Goal: Transaction & Acquisition: Purchase product/service

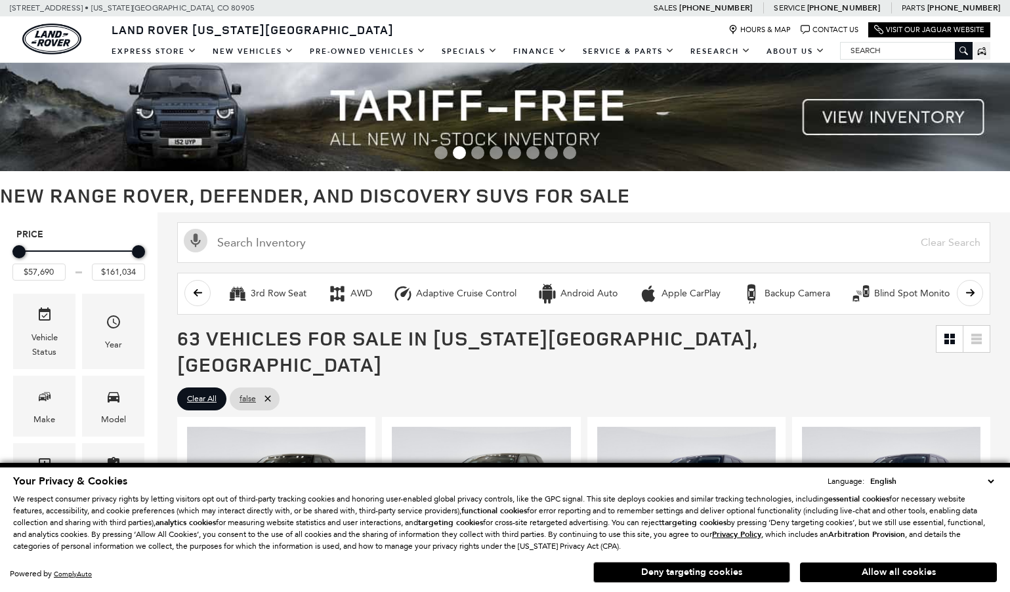
click at [694, 576] on button "Deny targeting cookies" at bounding box center [691, 572] width 197 height 21
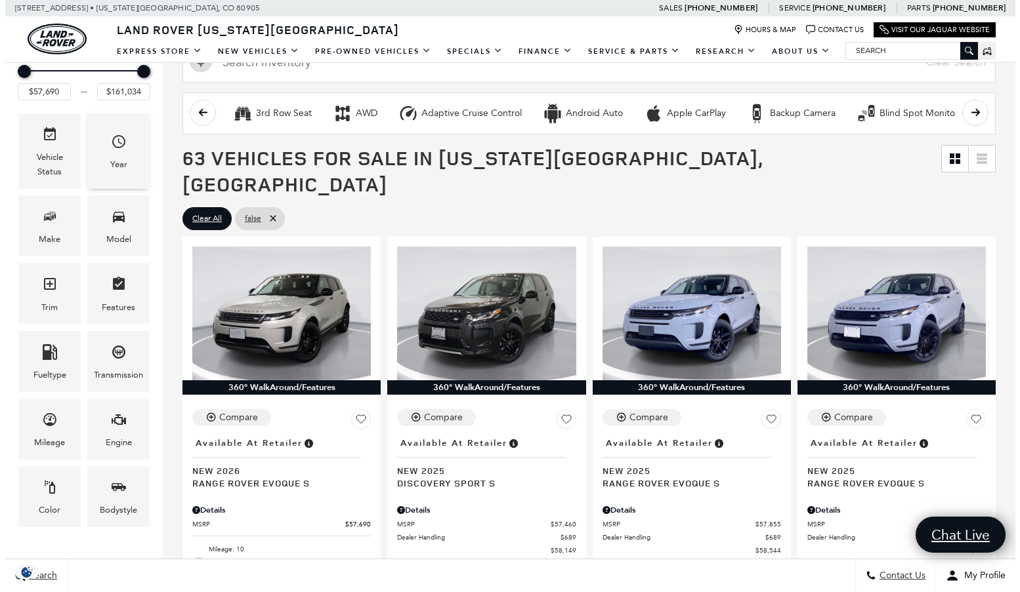
scroll to position [197, 0]
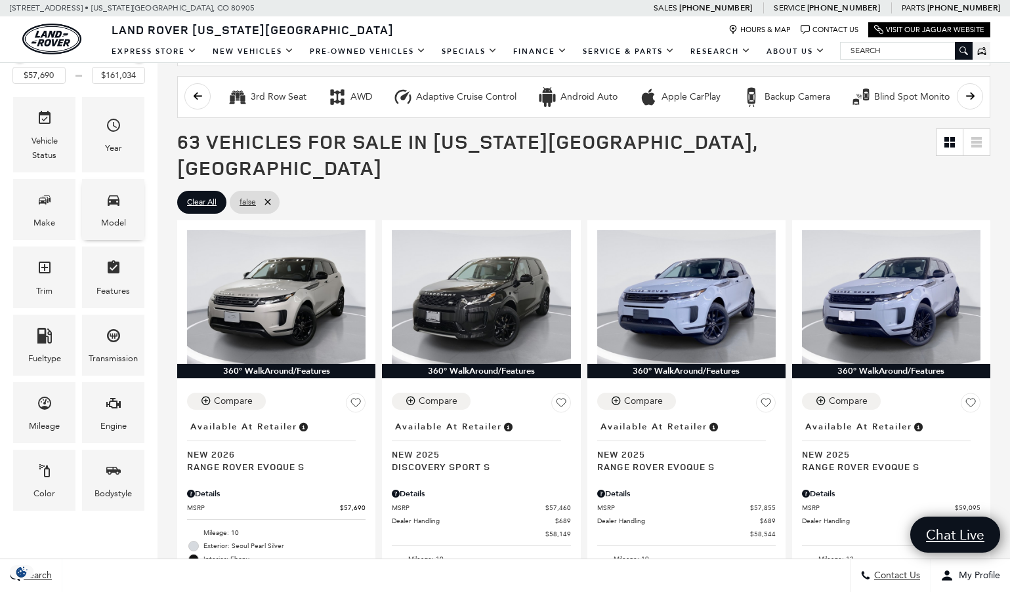
click at [104, 208] on div "Model" at bounding box center [113, 209] width 62 height 61
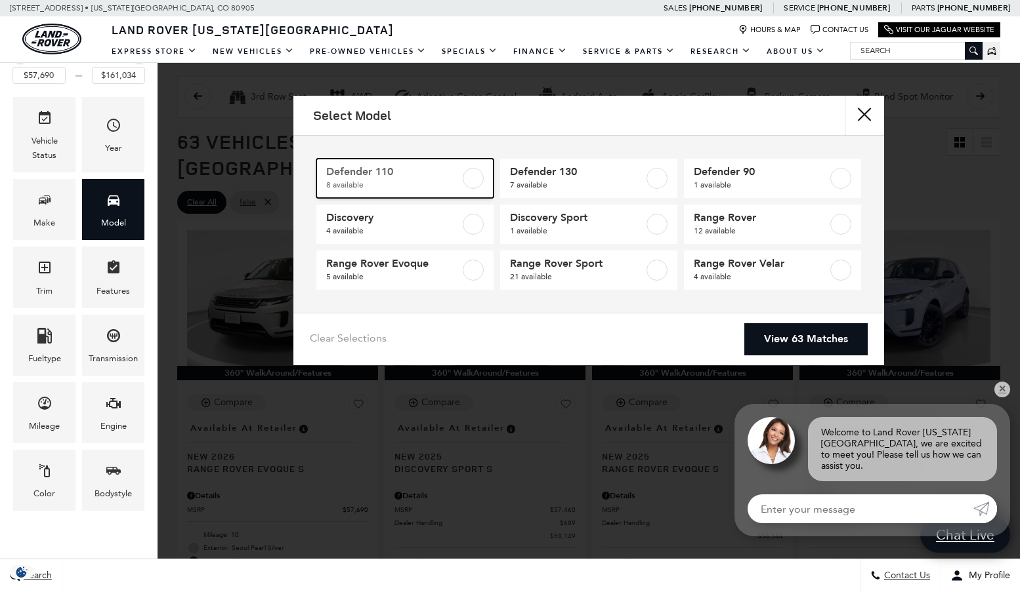
click at [474, 175] on label at bounding box center [473, 178] width 21 height 21
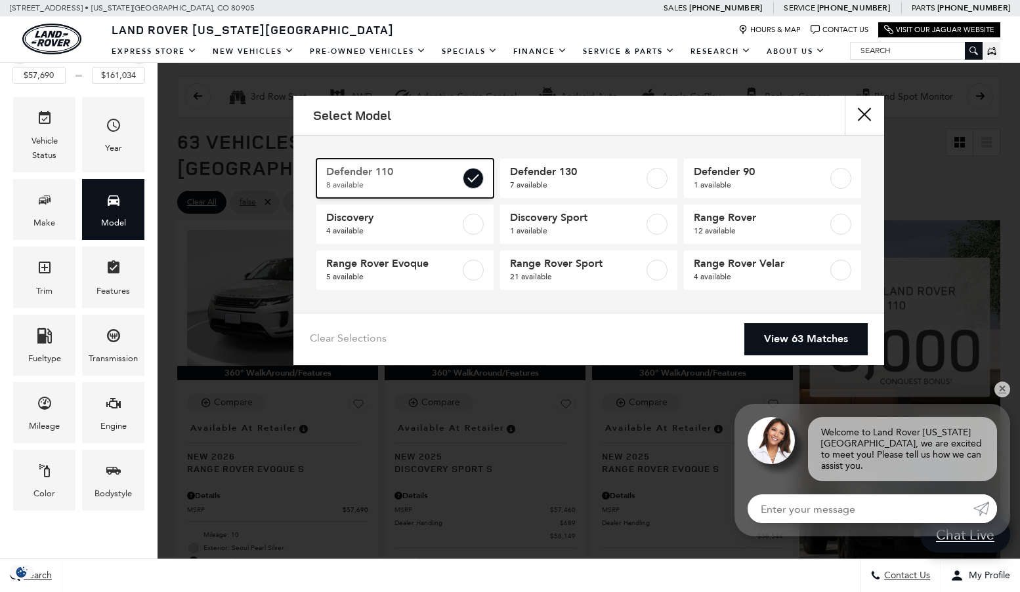
type input "$81,974"
type input "$125,234"
checkbox input "true"
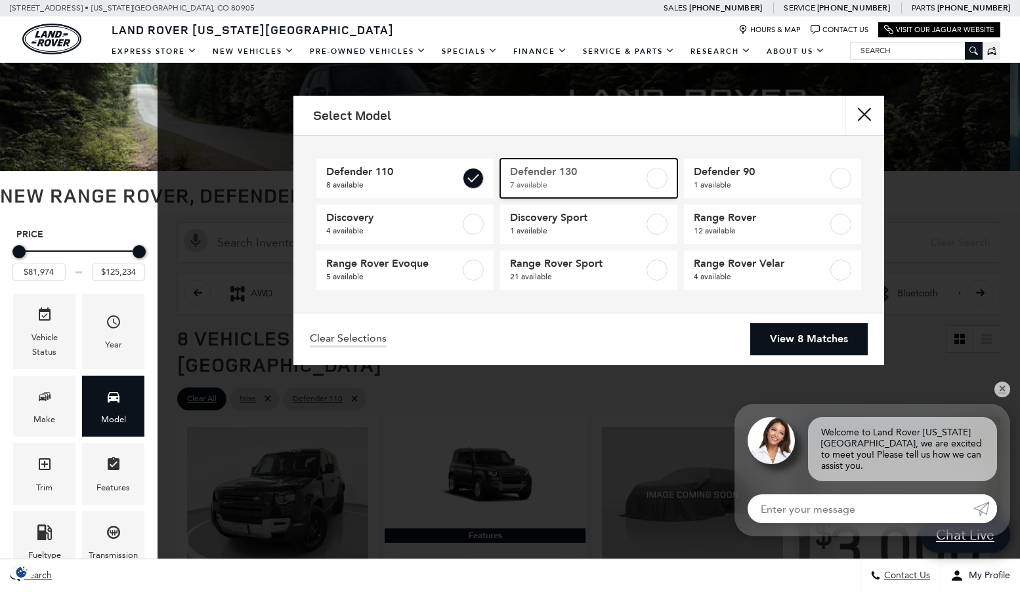
click at [655, 182] on label at bounding box center [656, 178] width 21 height 21
type input "$134,749"
checkbox input "true"
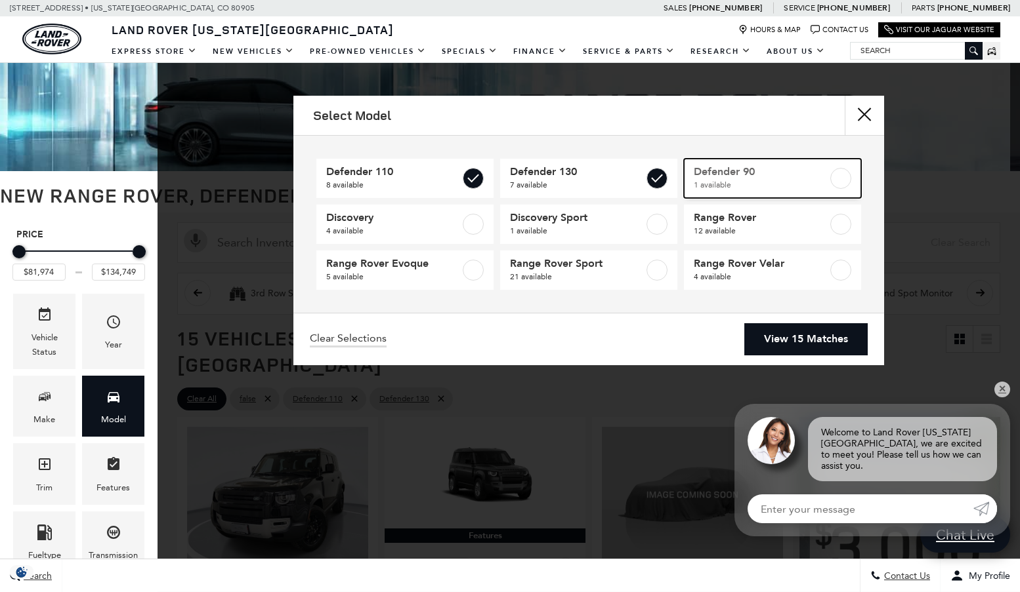
click at [836, 179] on label at bounding box center [840, 178] width 21 height 21
type input "$65,984"
checkbox input "true"
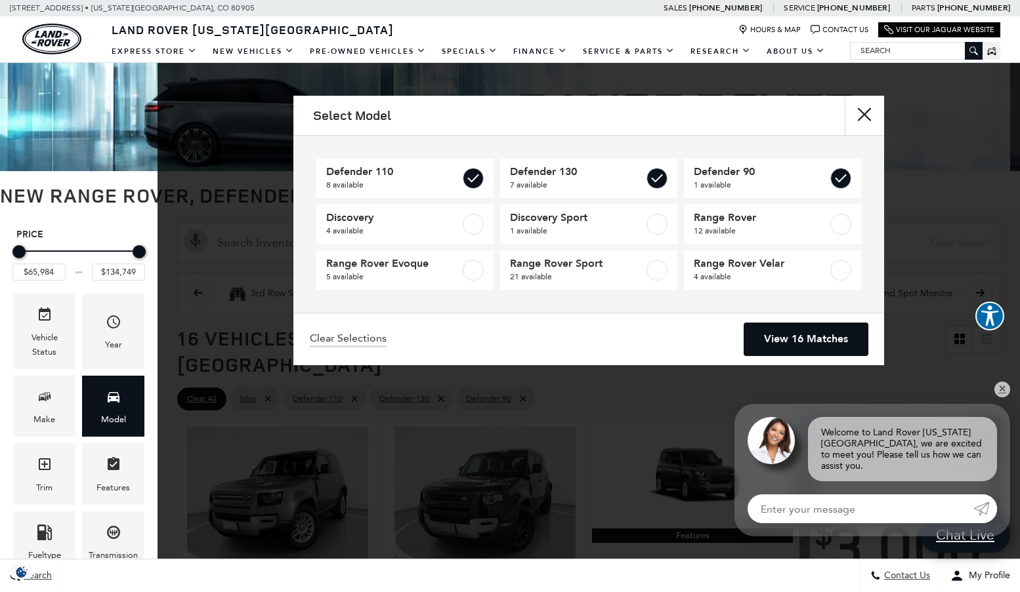
click at [831, 333] on link "View 16 Matches" at bounding box center [805, 339] width 123 height 32
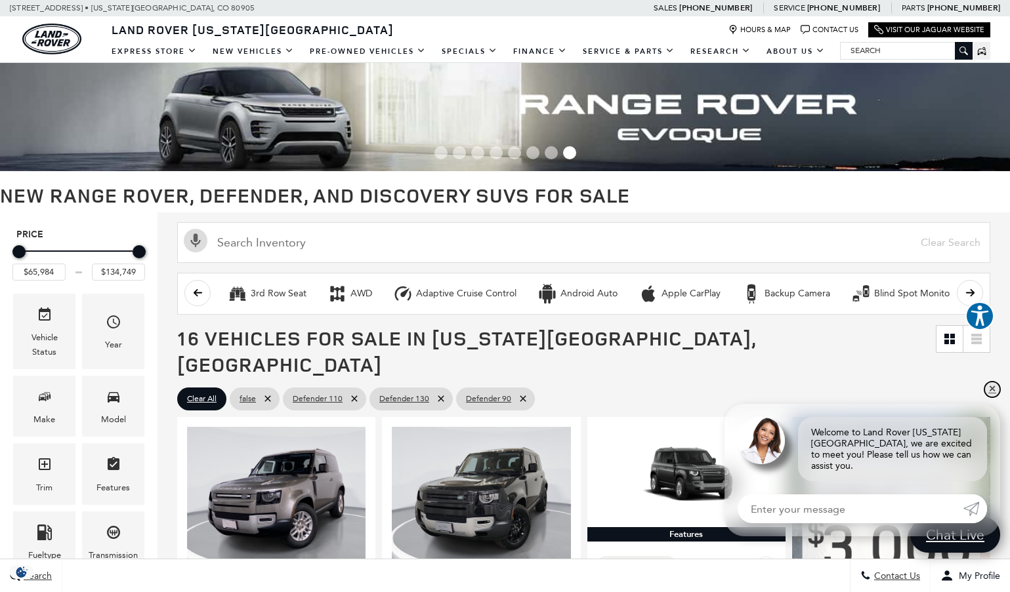
click at [991, 398] on link "✕" at bounding box center [992, 390] width 16 height 16
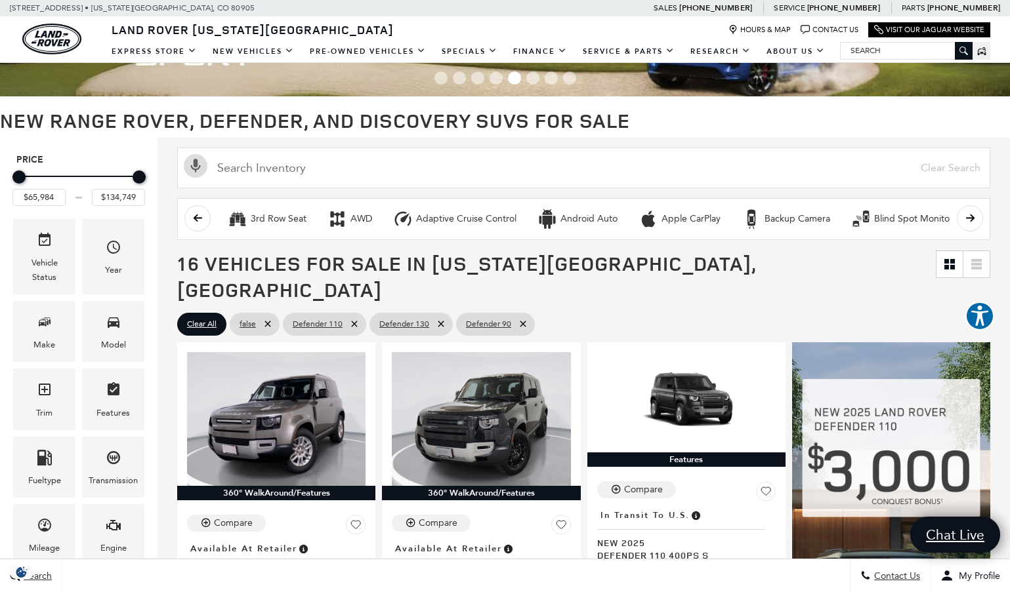
scroll to position [197, 0]
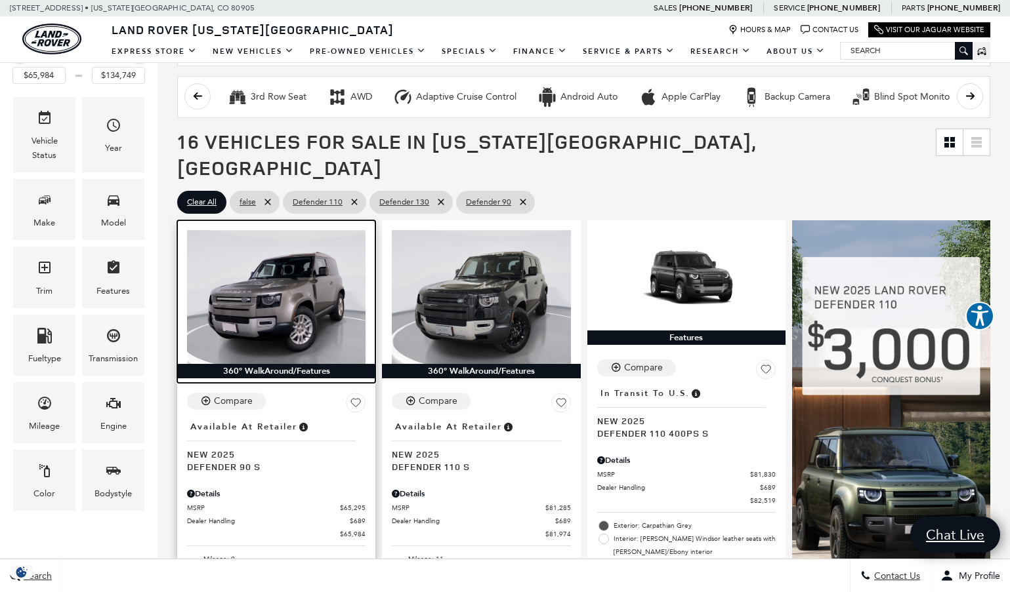
click at [305, 309] on img at bounding box center [276, 297] width 178 height 134
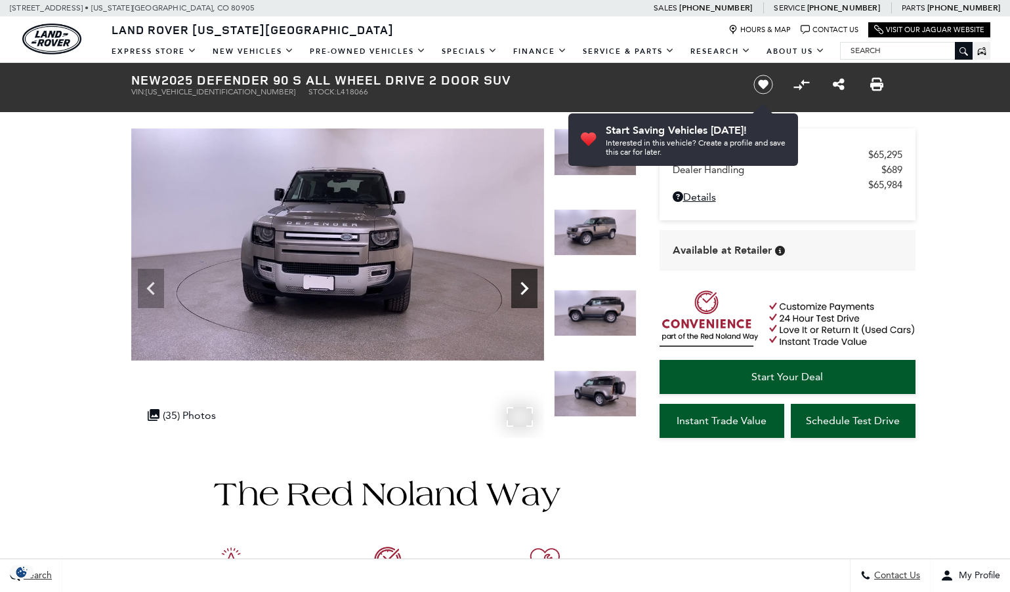
click at [522, 283] on icon "Next" at bounding box center [524, 288] width 8 height 13
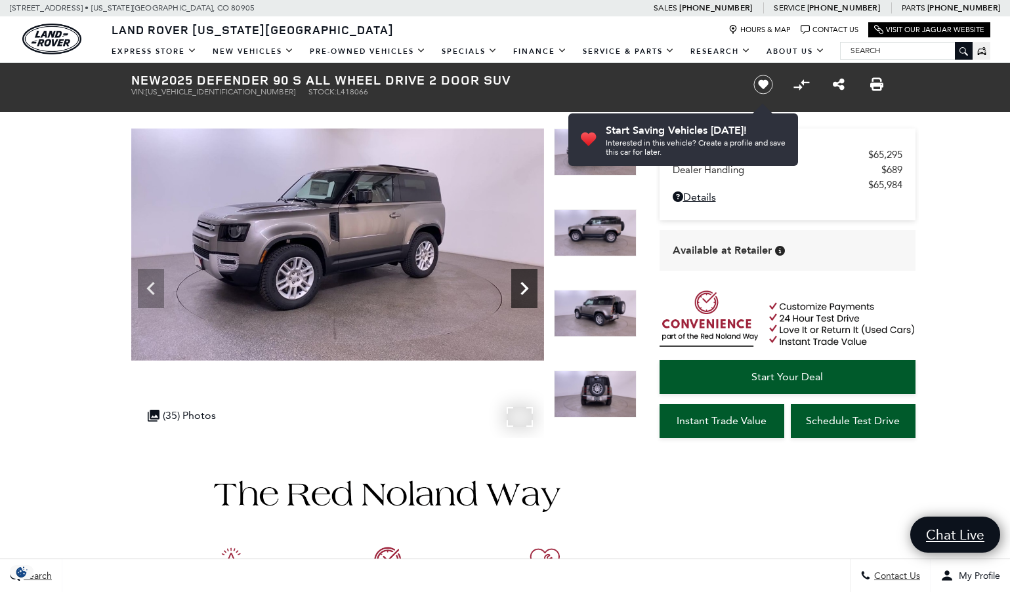
click at [522, 283] on icon "Next" at bounding box center [524, 288] width 8 height 13
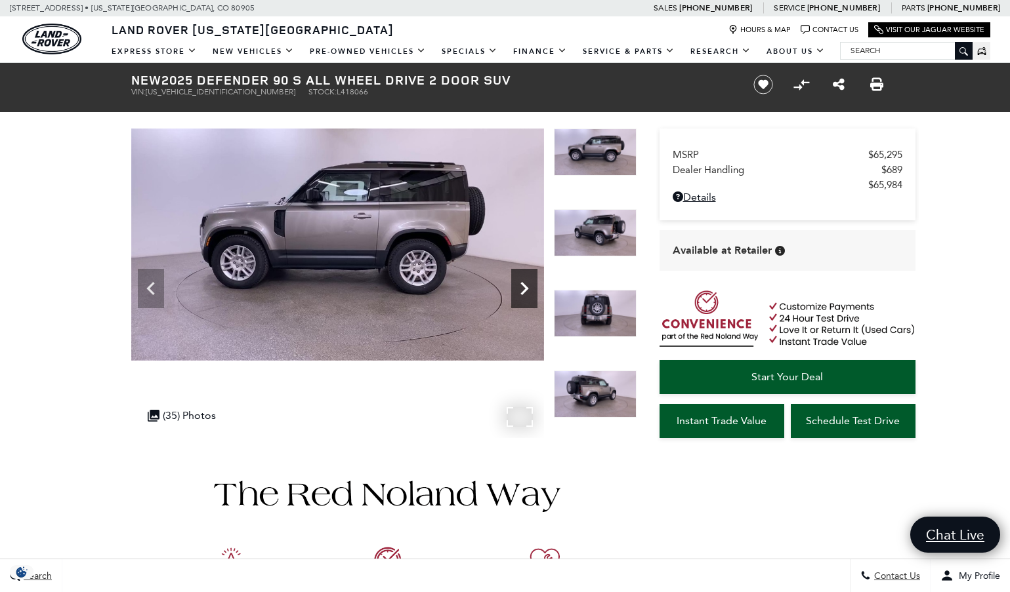
click at [522, 283] on icon "Next" at bounding box center [524, 288] width 8 height 13
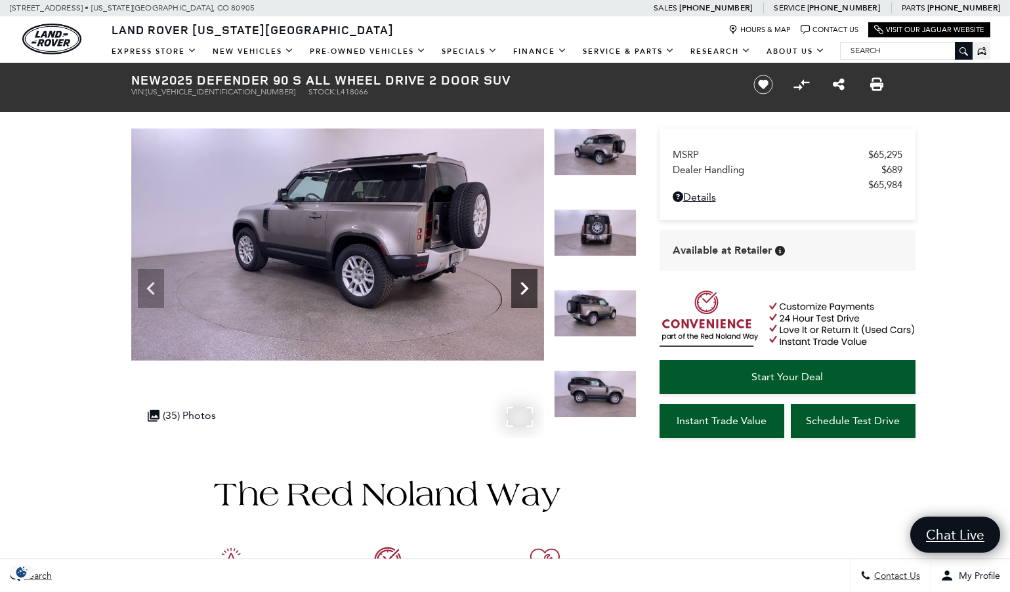
click at [522, 283] on icon "Next" at bounding box center [524, 288] width 8 height 13
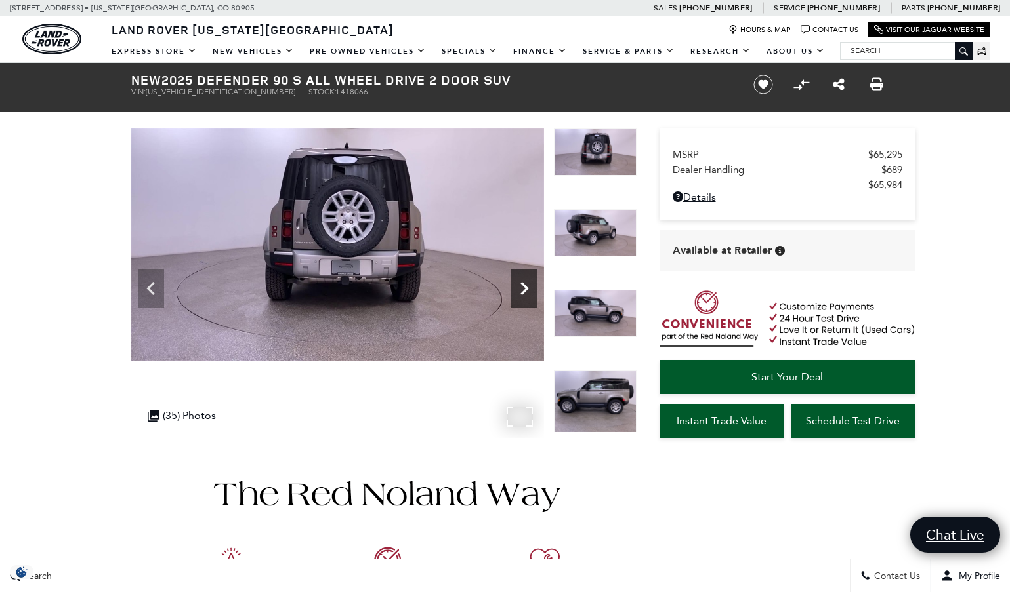
click at [522, 283] on icon "Next" at bounding box center [524, 288] width 8 height 13
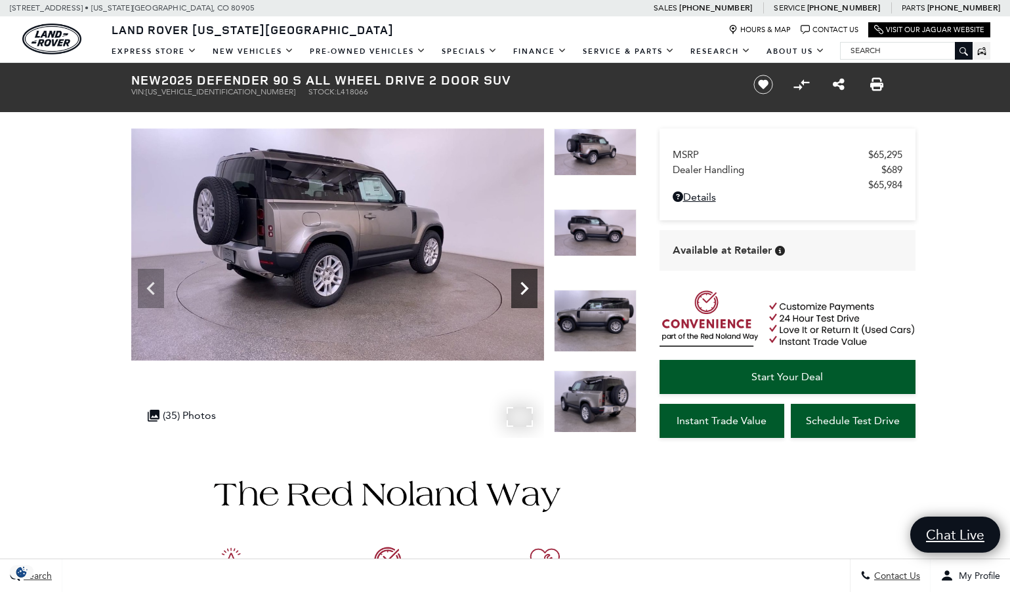
click at [522, 283] on icon "Next" at bounding box center [524, 288] width 8 height 13
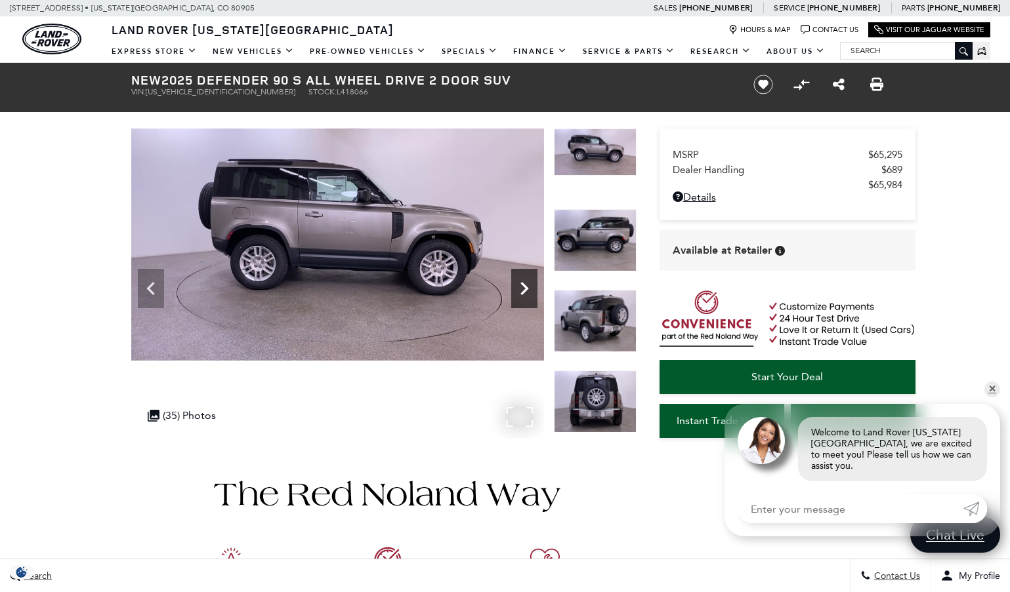
click at [522, 283] on icon "Next" at bounding box center [524, 288] width 8 height 13
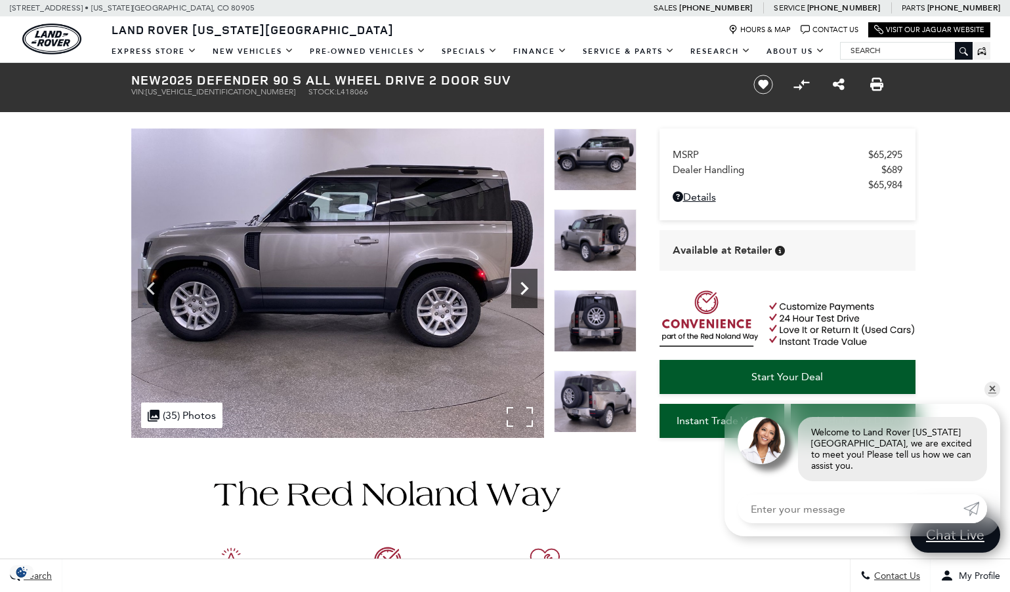
click at [522, 283] on icon "Next" at bounding box center [524, 288] width 8 height 13
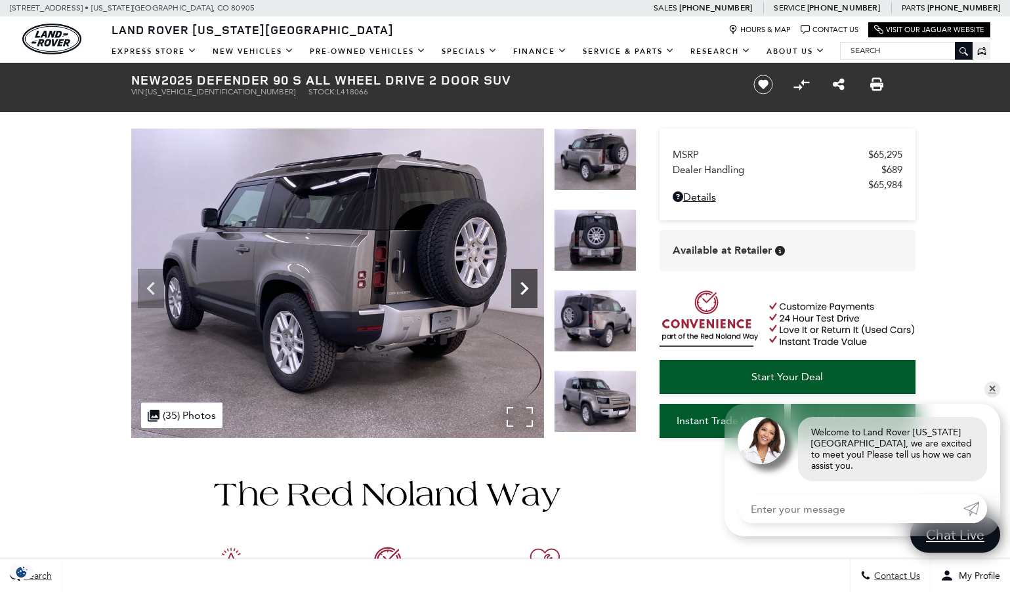
click at [522, 283] on icon "Next" at bounding box center [524, 288] width 8 height 13
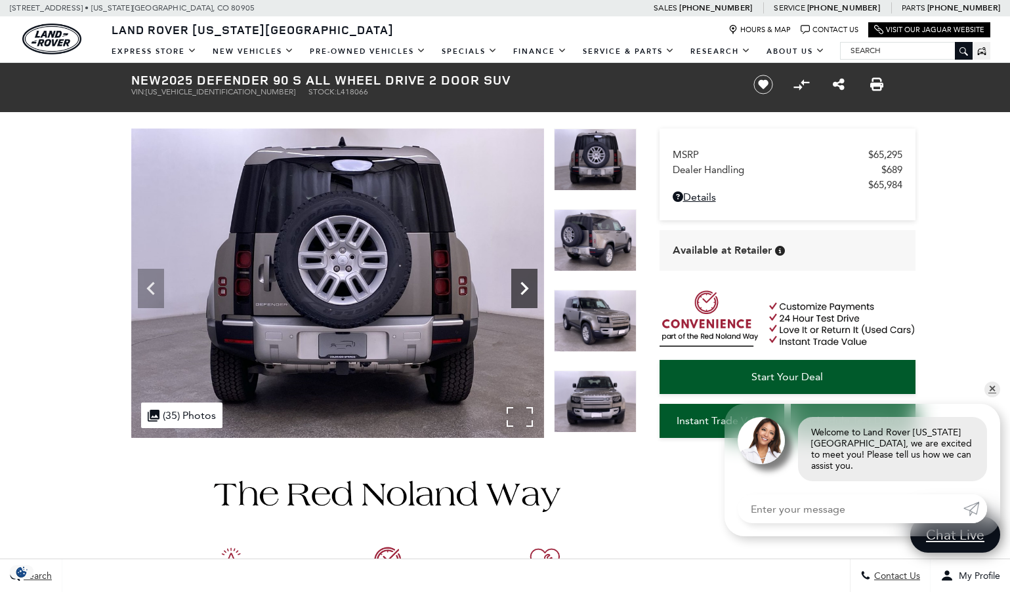
click at [522, 283] on icon "Next" at bounding box center [524, 288] width 8 height 13
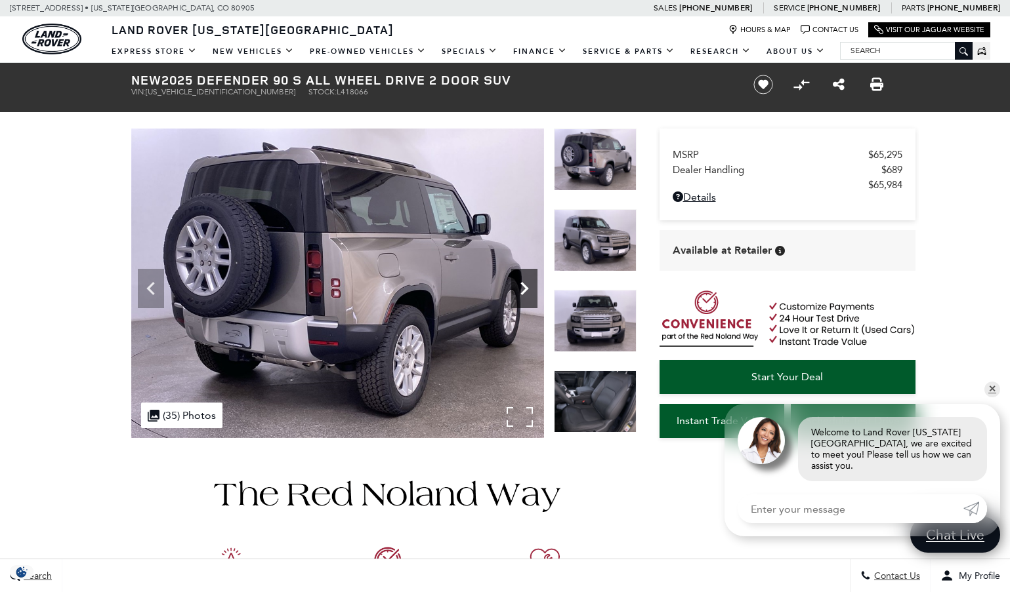
click at [522, 283] on icon "Next" at bounding box center [524, 288] width 8 height 13
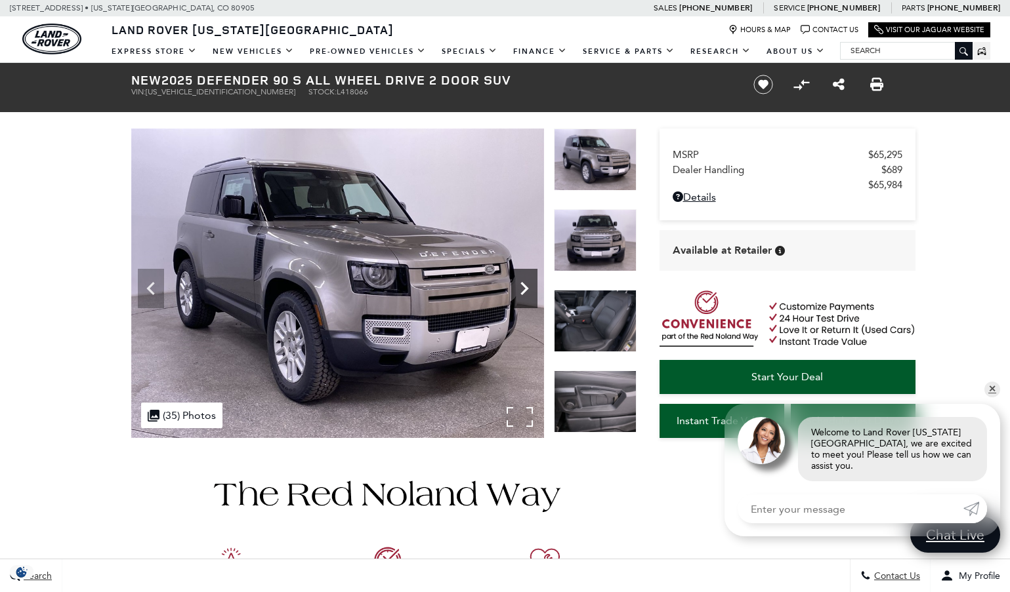
click at [522, 283] on icon "Next" at bounding box center [524, 288] width 8 height 13
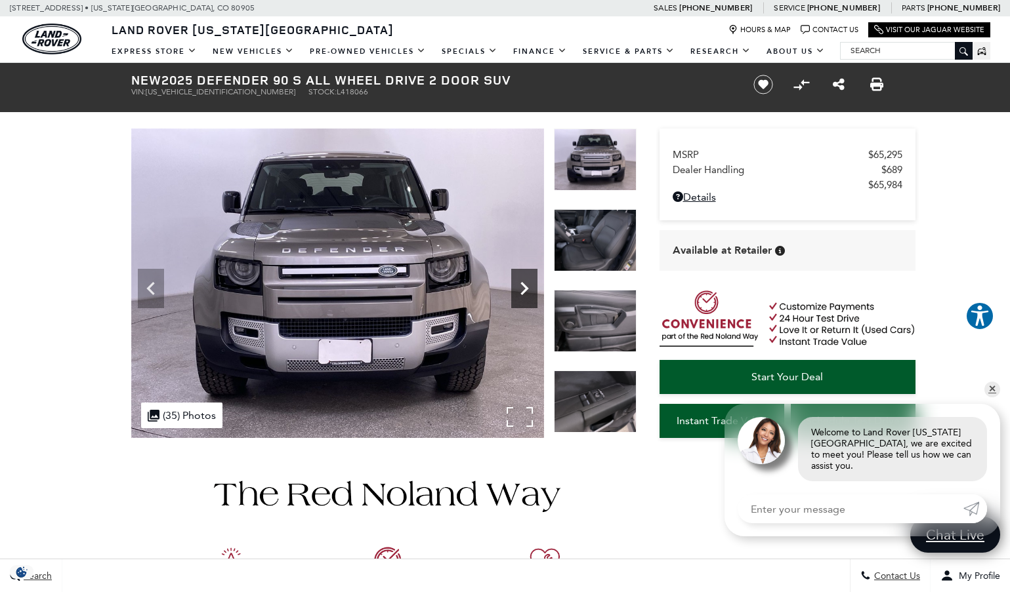
click at [522, 283] on icon "Next" at bounding box center [524, 288] width 8 height 13
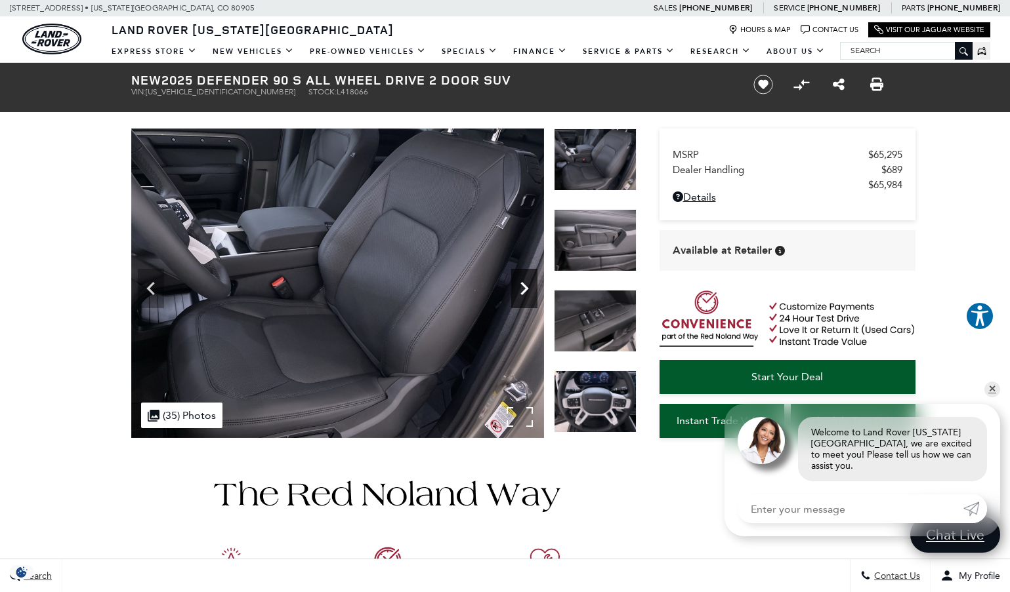
click at [522, 283] on icon "Next" at bounding box center [524, 288] width 8 height 13
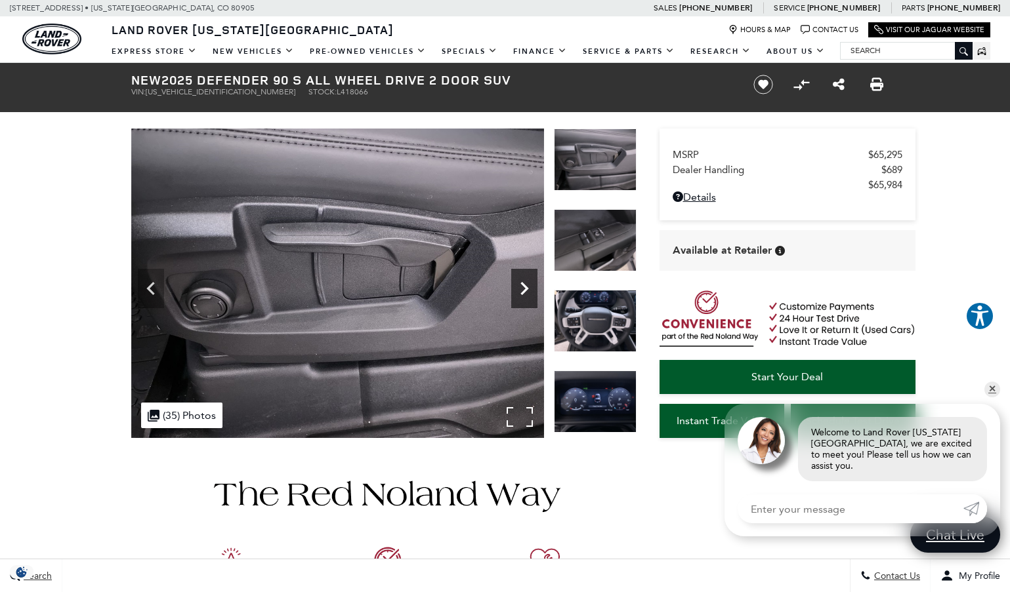
click at [522, 283] on icon "Next" at bounding box center [524, 288] width 8 height 13
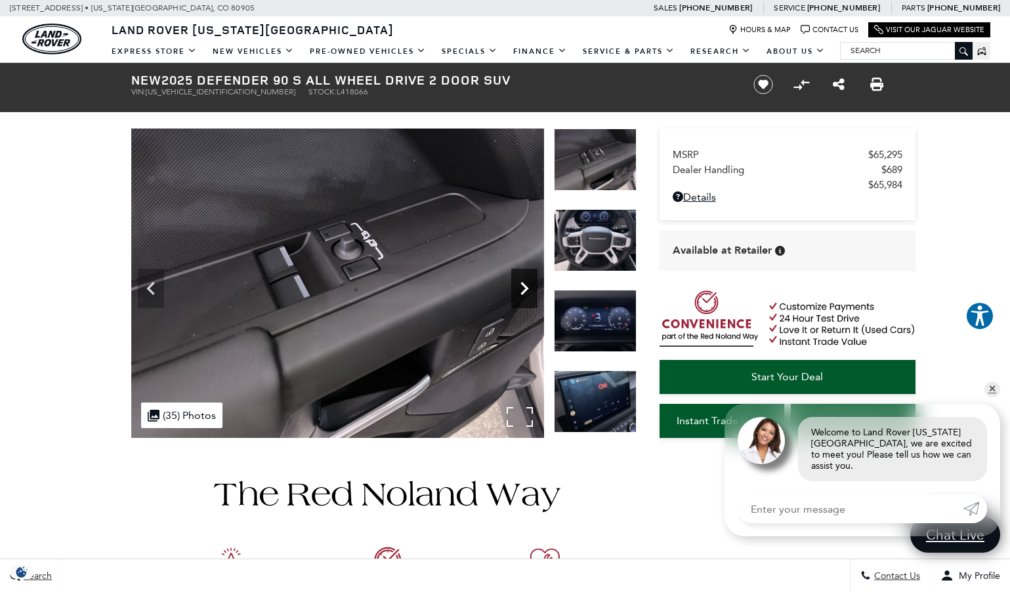
click at [522, 283] on icon "Next" at bounding box center [524, 288] width 8 height 13
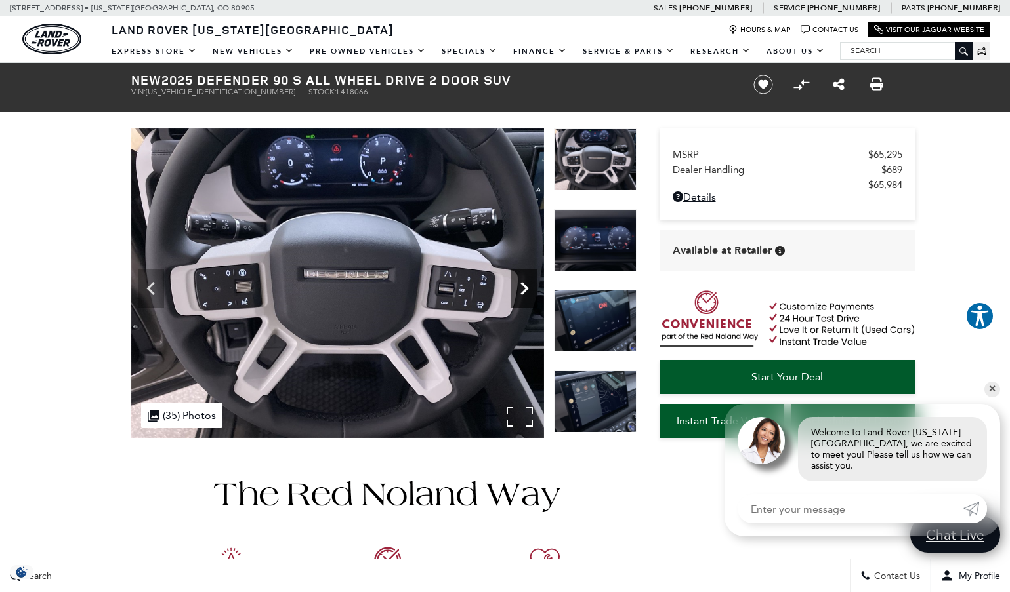
click at [517, 293] on icon "Next" at bounding box center [524, 289] width 26 height 26
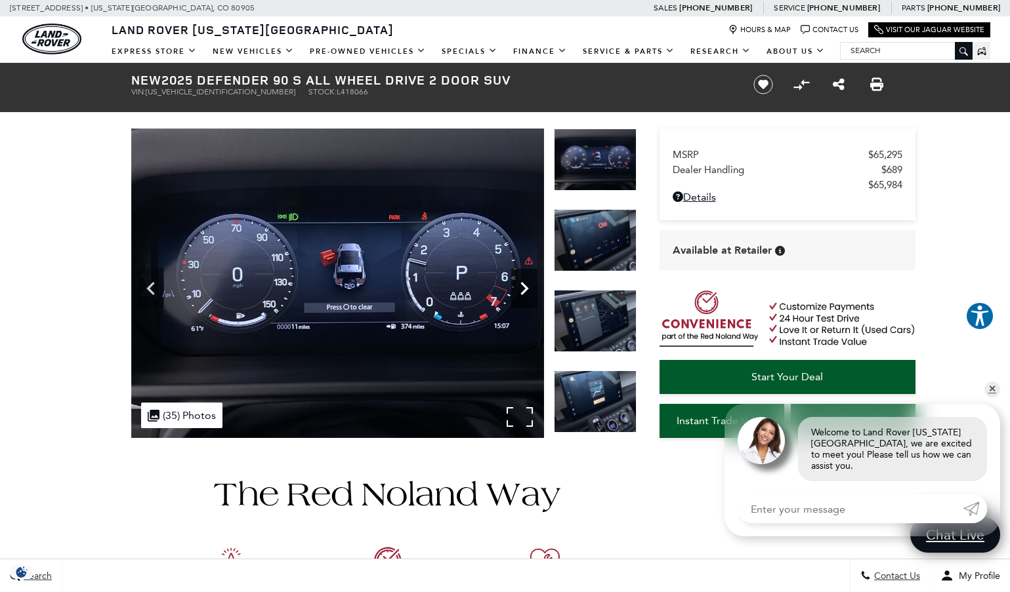
click at [520, 288] on icon "Next" at bounding box center [524, 289] width 26 height 26
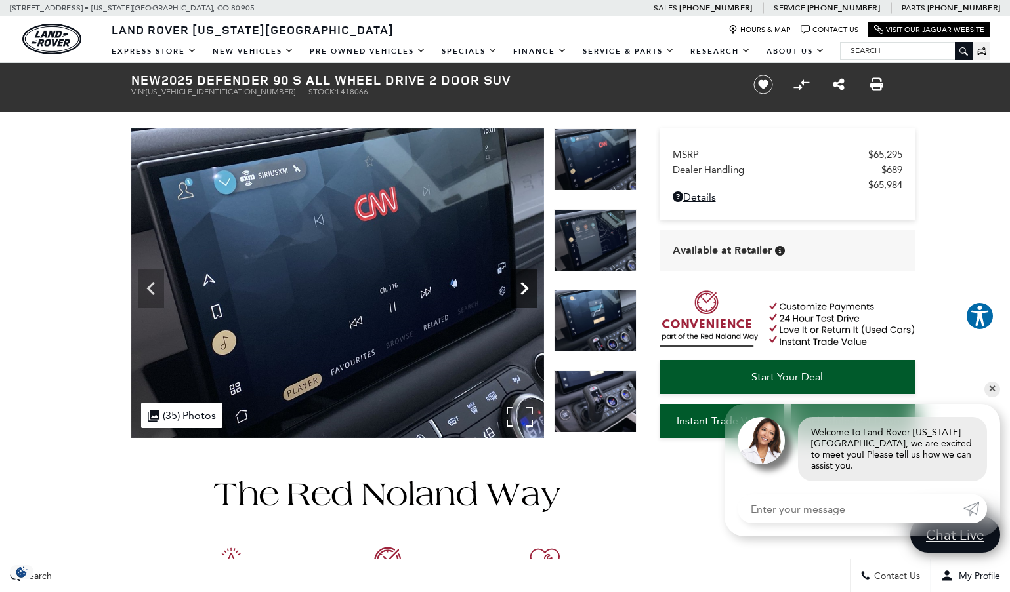
click at [520, 288] on icon "Next" at bounding box center [524, 289] width 26 height 26
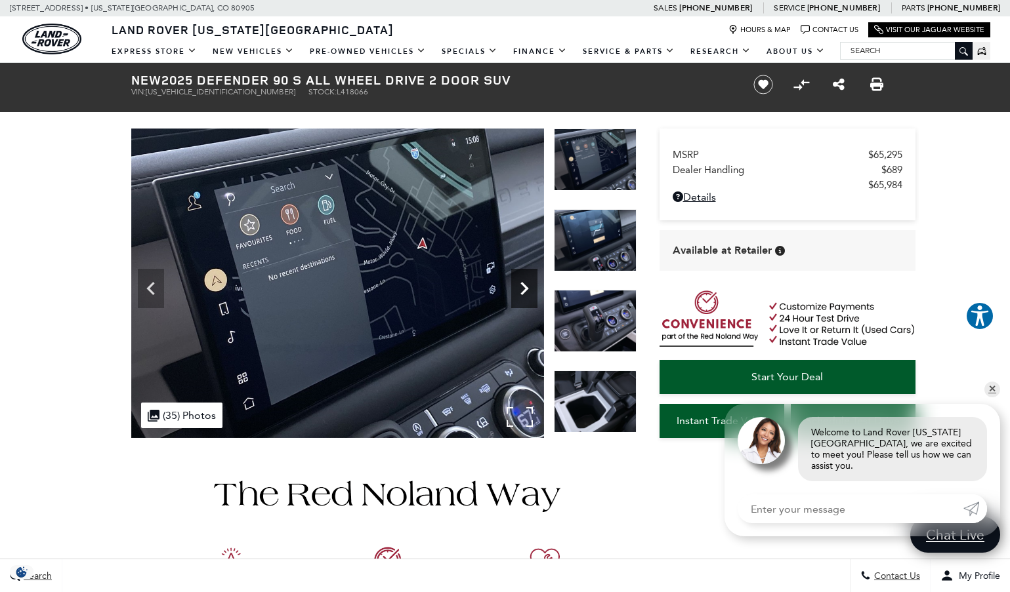
click at [520, 288] on icon "Next" at bounding box center [524, 289] width 26 height 26
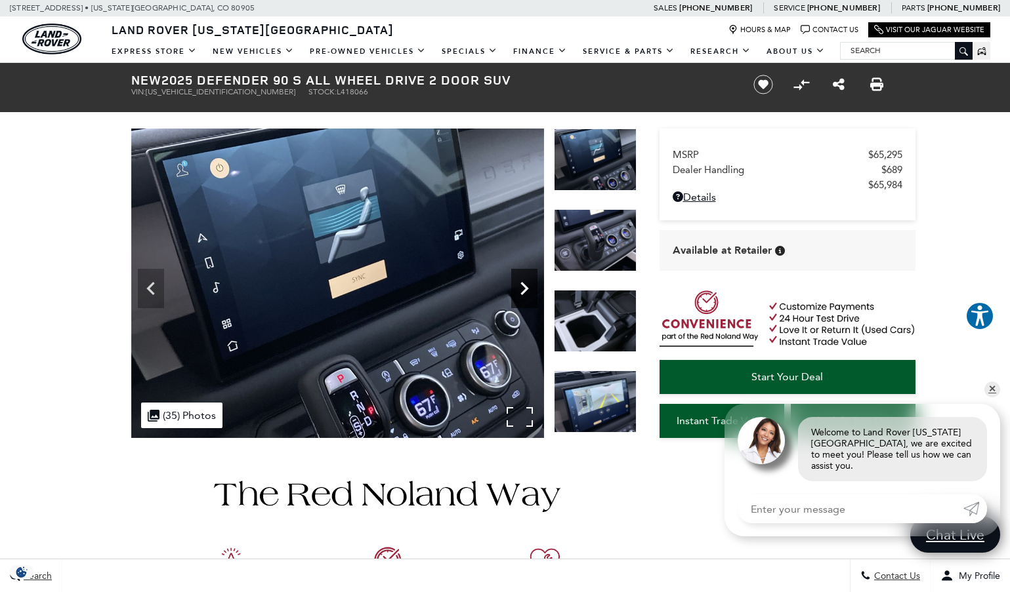
click at [520, 288] on icon "Next" at bounding box center [524, 289] width 26 height 26
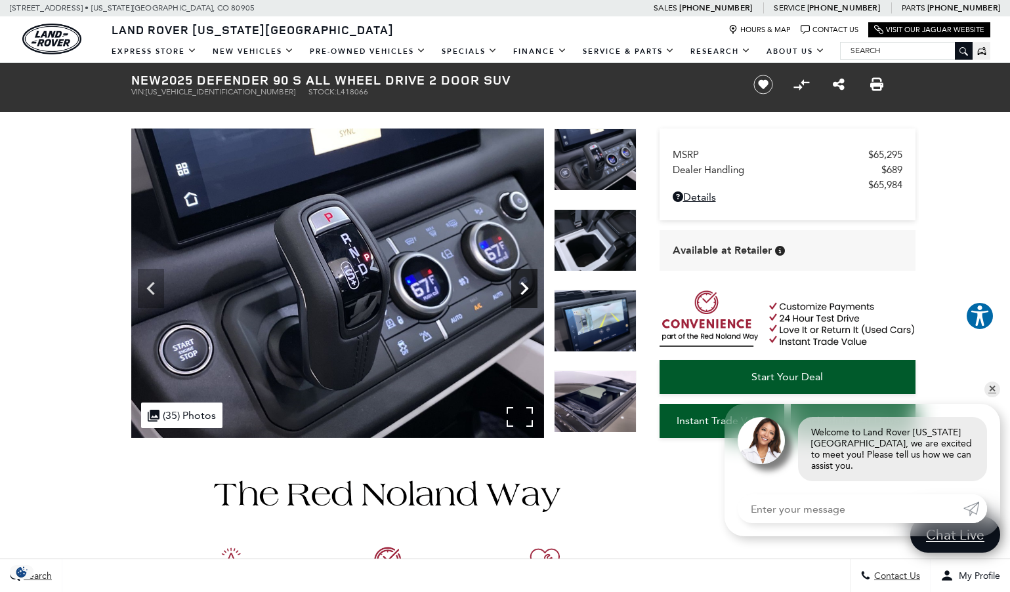
click at [520, 288] on icon "Next" at bounding box center [524, 289] width 26 height 26
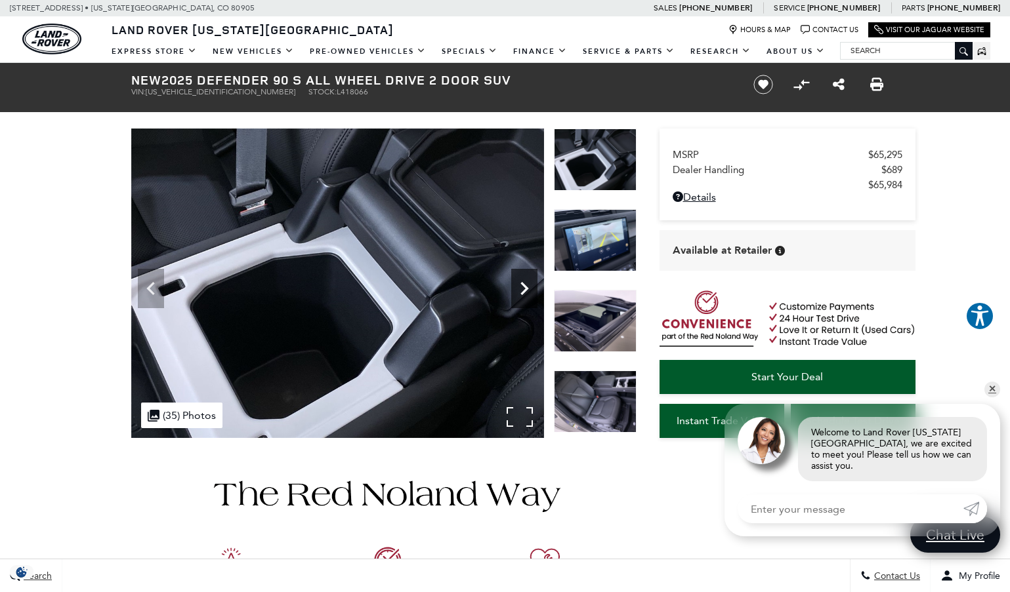
click at [520, 288] on icon "Next" at bounding box center [524, 289] width 26 height 26
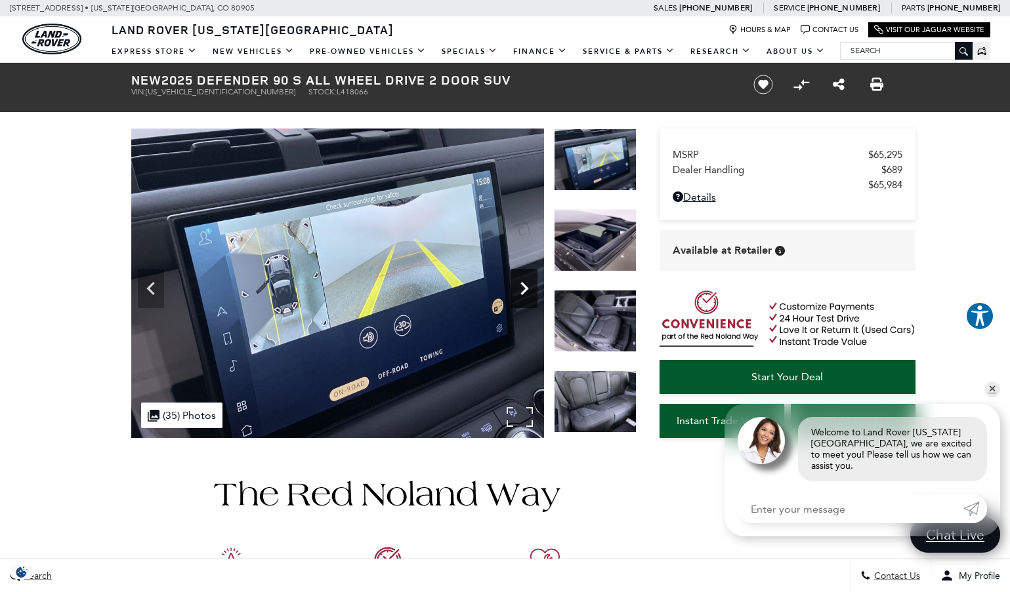
click at [520, 288] on icon "Next" at bounding box center [524, 289] width 26 height 26
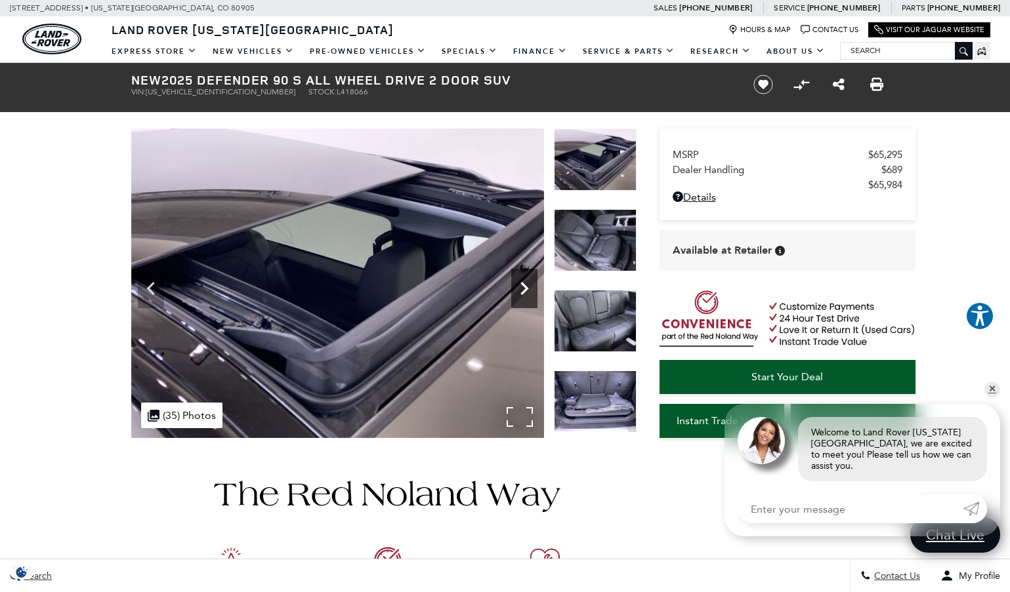
click at [520, 288] on icon "Next" at bounding box center [524, 289] width 26 height 26
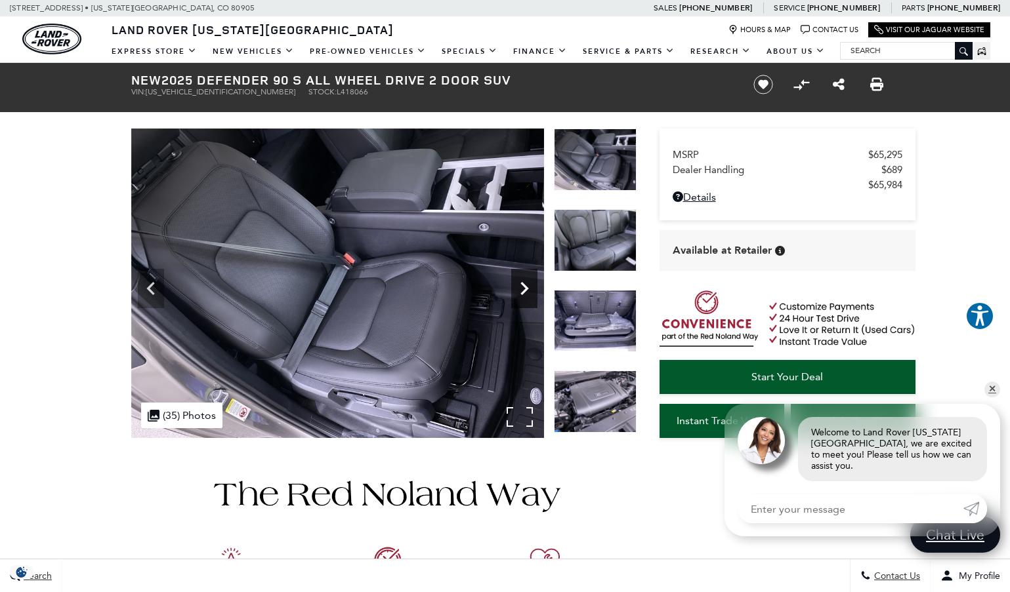
click at [520, 288] on icon "Next" at bounding box center [524, 289] width 26 height 26
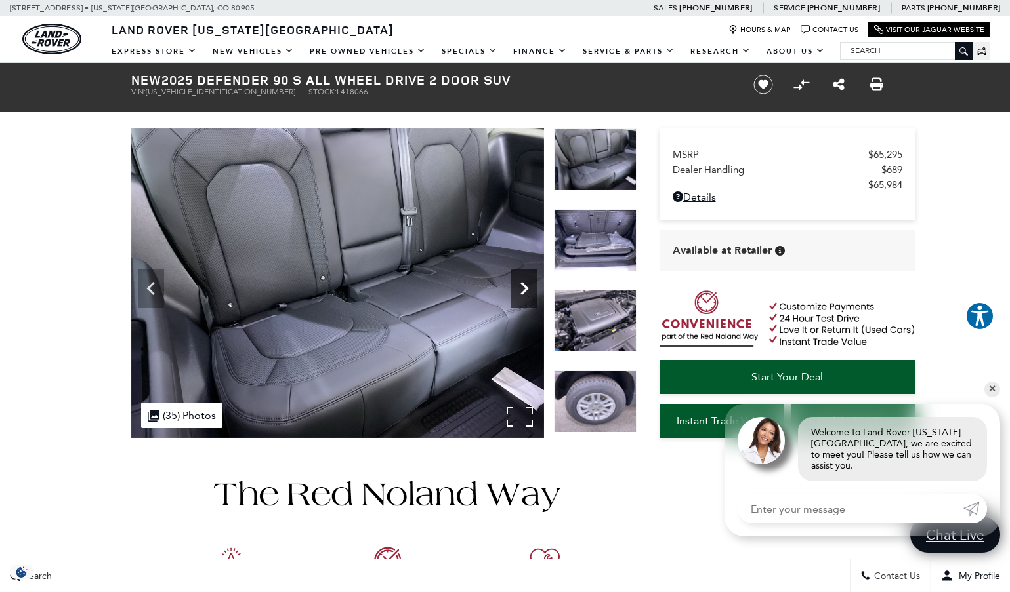
click at [520, 288] on icon "Next" at bounding box center [524, 289] width 26 height 26
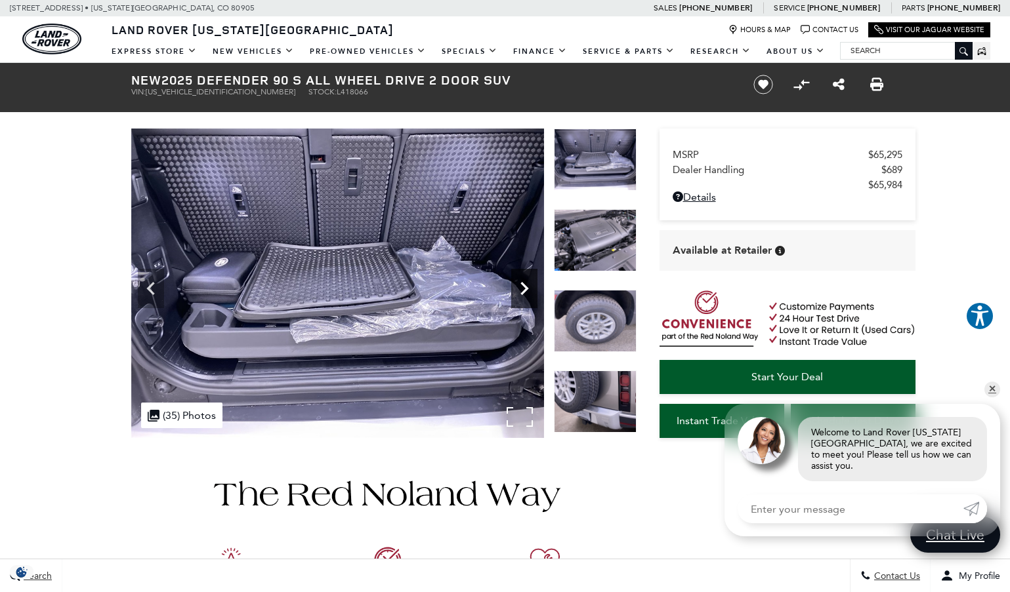
click at [520, 288] on icon "Next" at bounding box center [524, 289] width 26 height 26
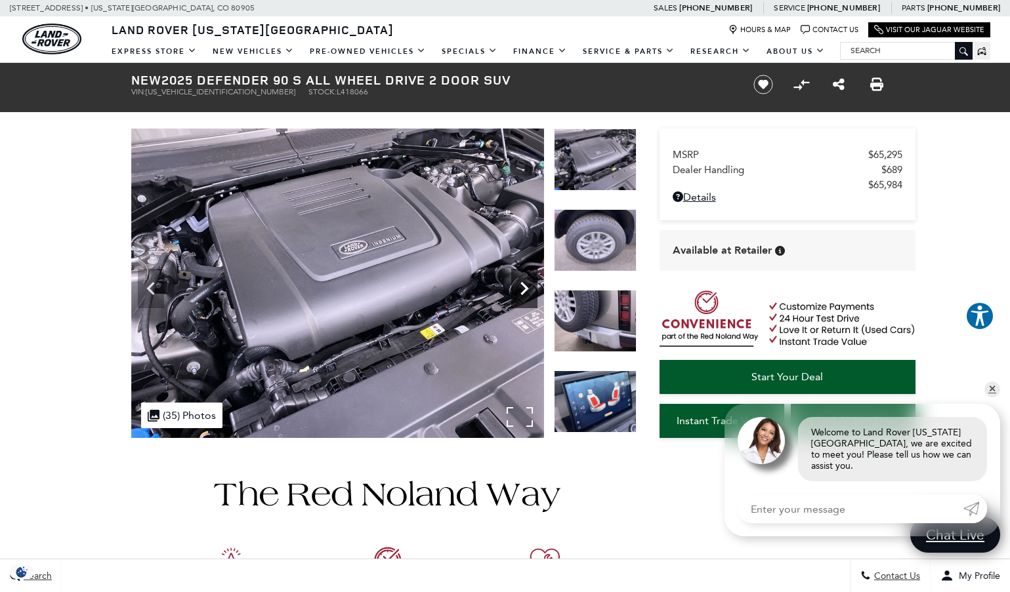
click at [520, 288] on icon "Next" at bounding box center [524, 289] width 26 height 26
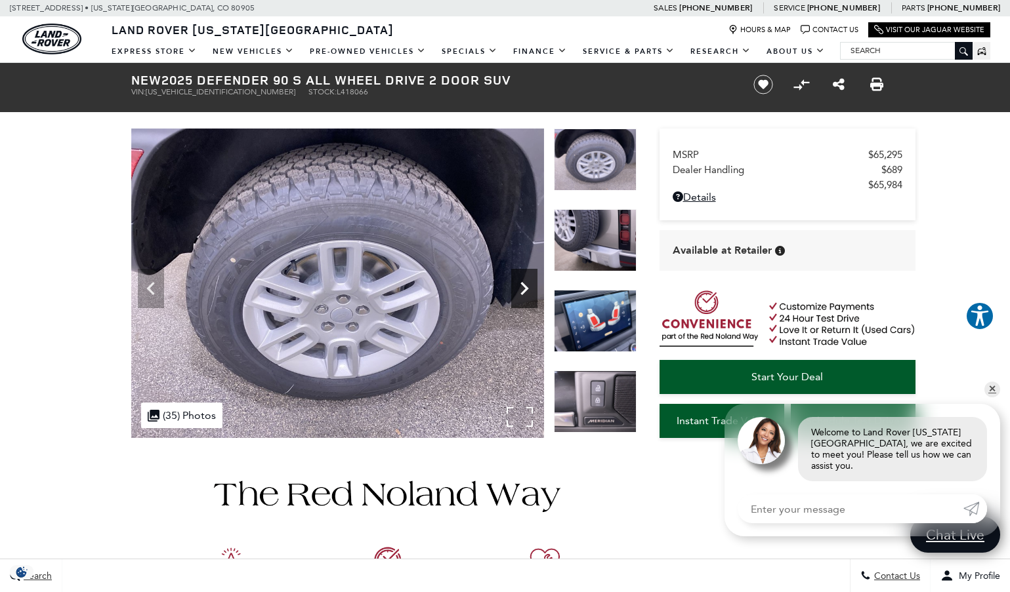
click at [518, 288] on icon "Next" at bounding box center [524, 289] width 26 height 26
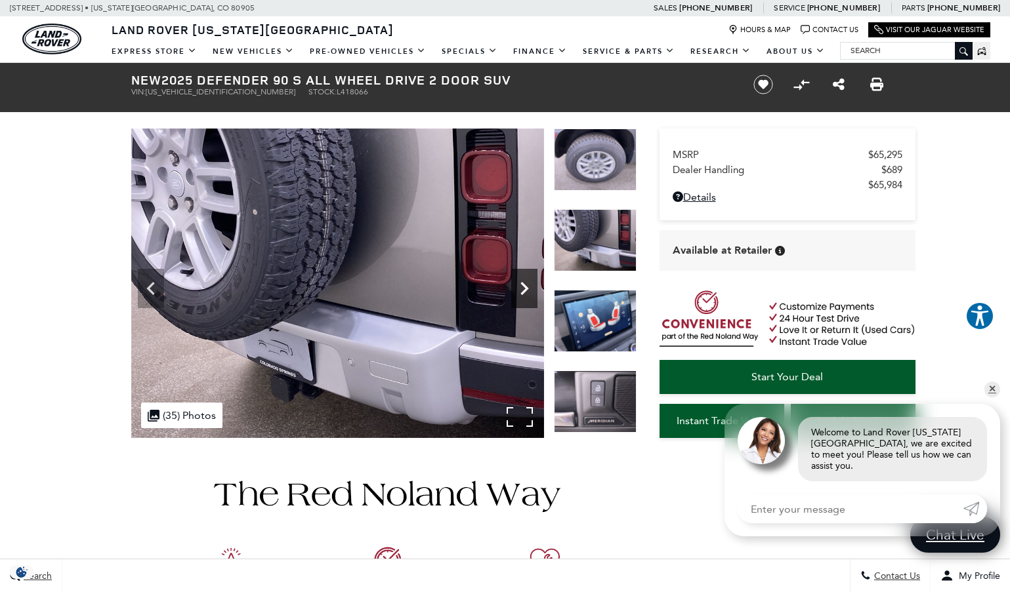
click at [514, 288] on icon "Next" at bounding box center [524, 289] width 26 height 26
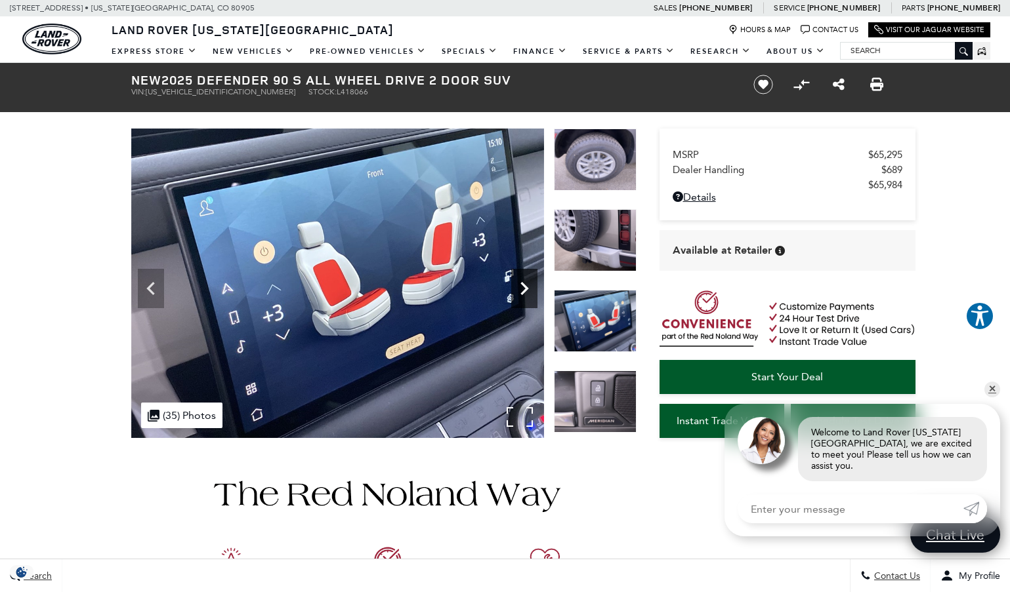
click at [514, 288] on icon "Next" at bounding box center [524, 289] width 26 height 26
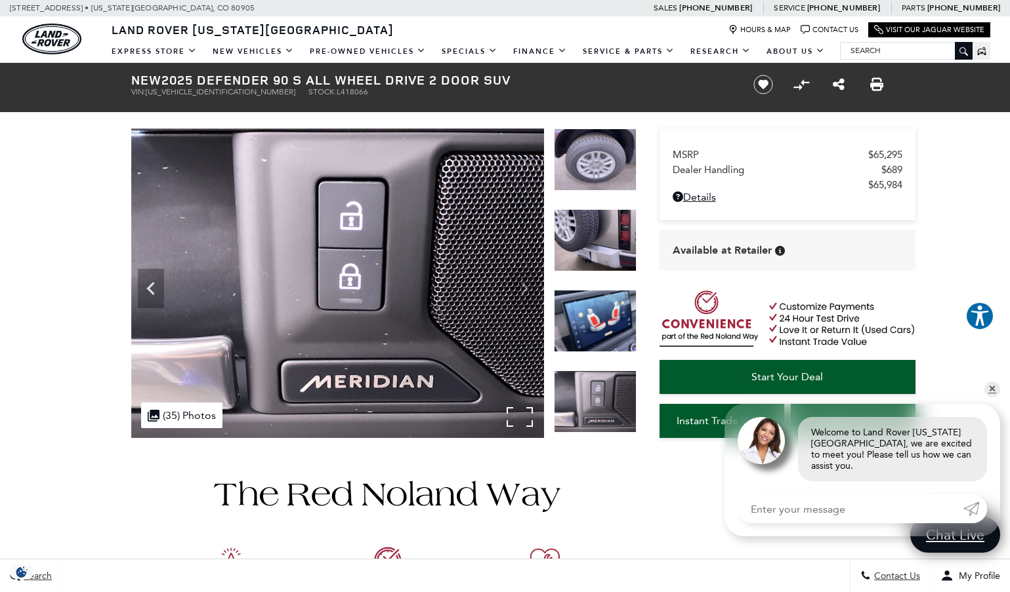
click at [513, 288] on img at bounding box center [337, 284] width 413 height 310
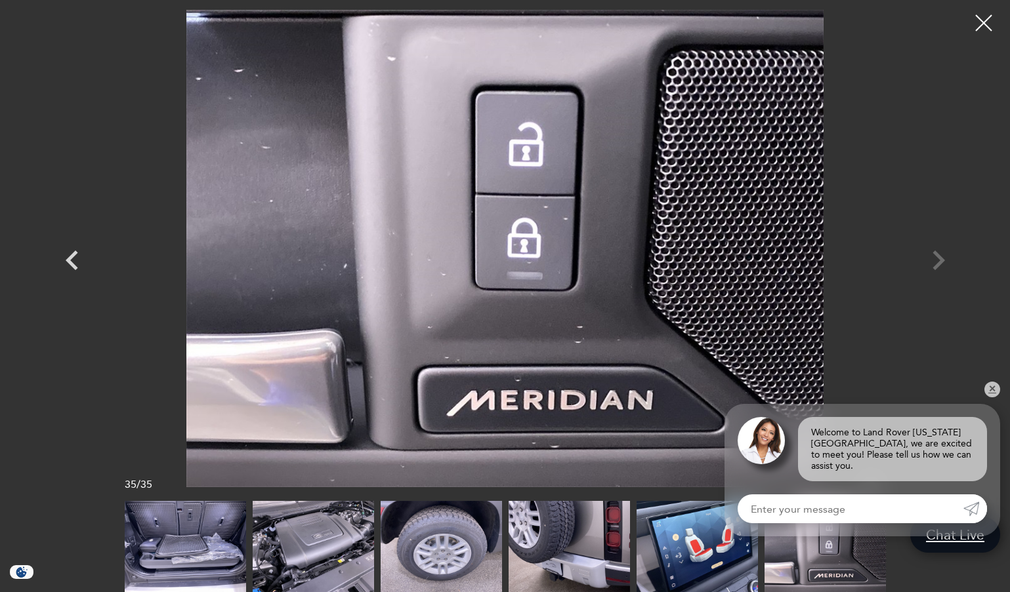
click at [939, 260] on div at bounding box center [505, 249] width 918 height 478
click at [988, 19] on div at bounding box center [983, 23] width 35 height 35
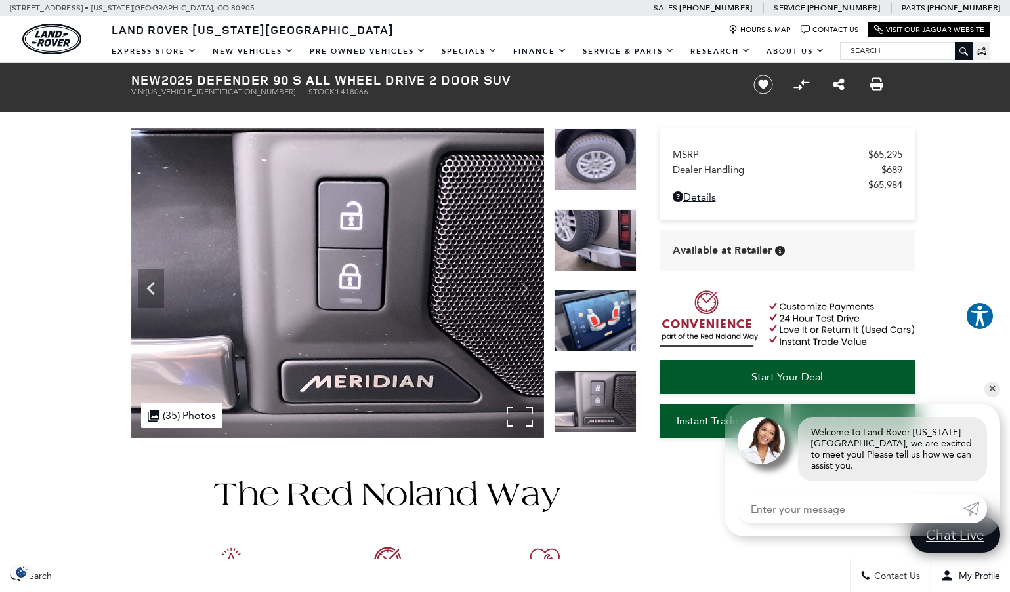
click at [524, 287] on img at bounding box center [337, 284] width 413 height 310
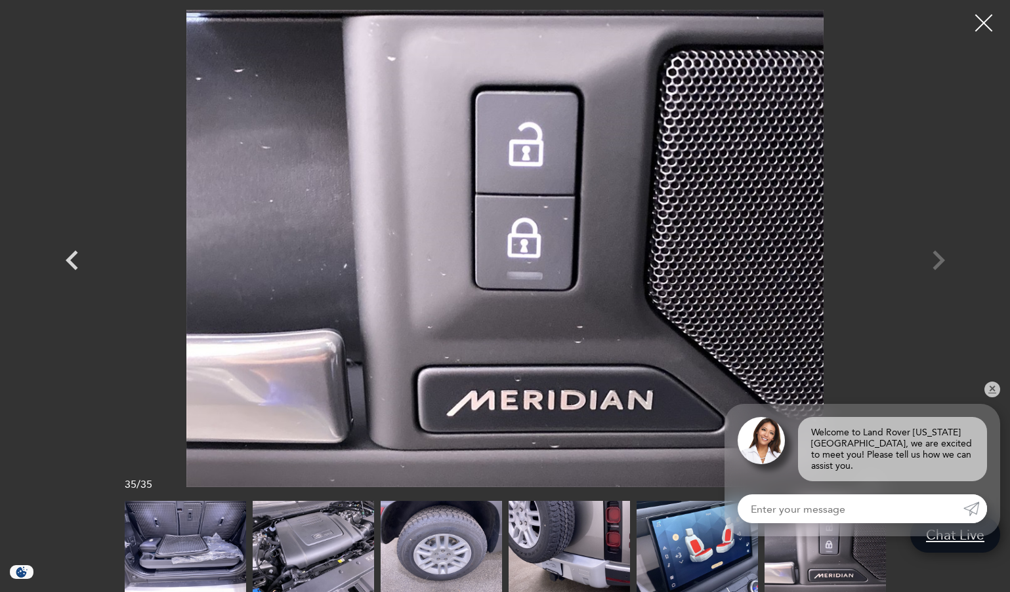
click at [983, 21] on div at bounding box center [983, 23] width 35 height 35
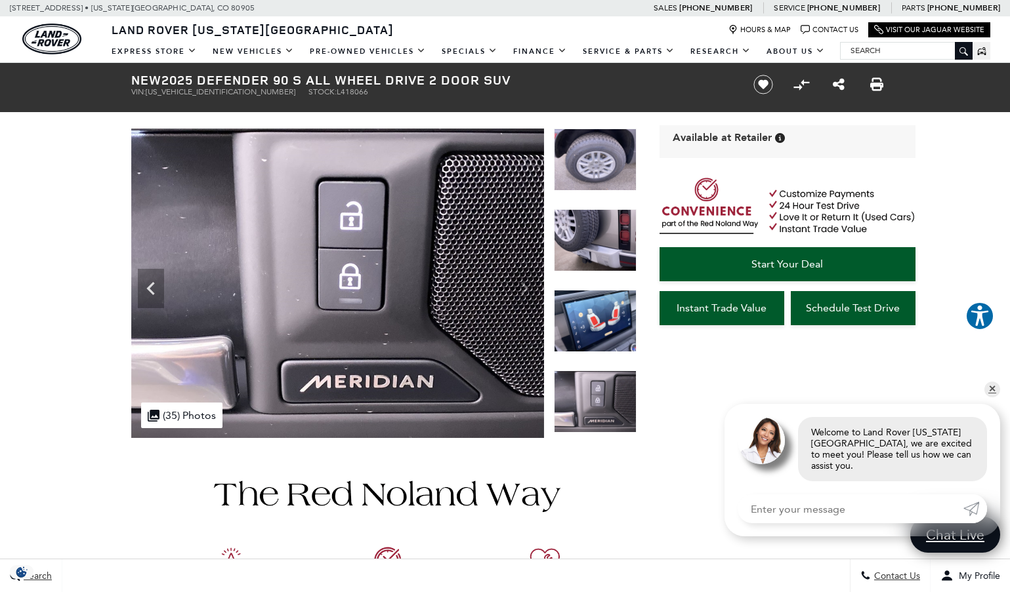
click at [674, 574] on div "Search Contact Us My Profile" at bounding box center [505, 575] width 1010 height 33
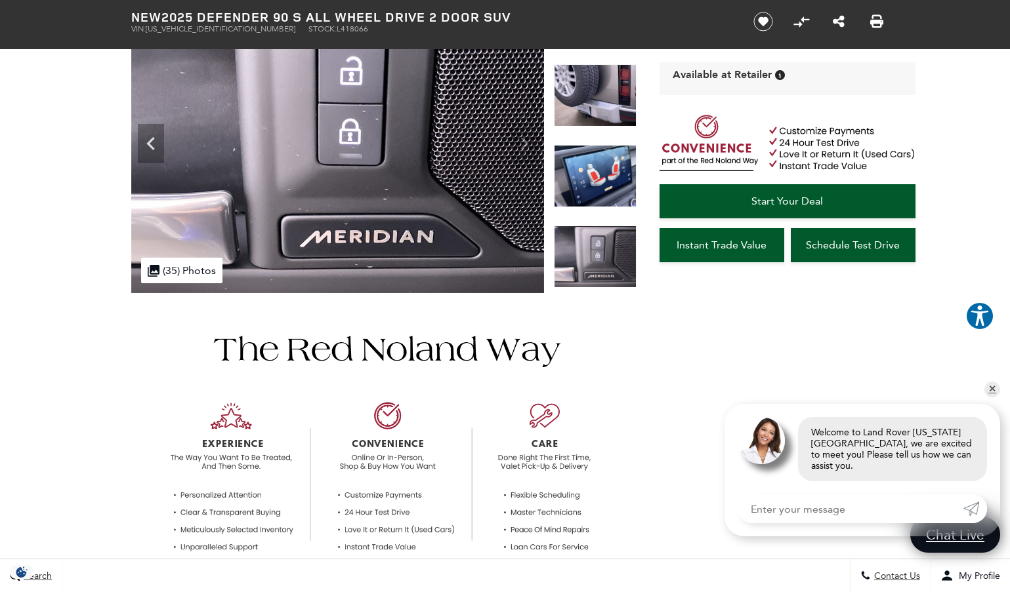
scroll to position [197, 0]
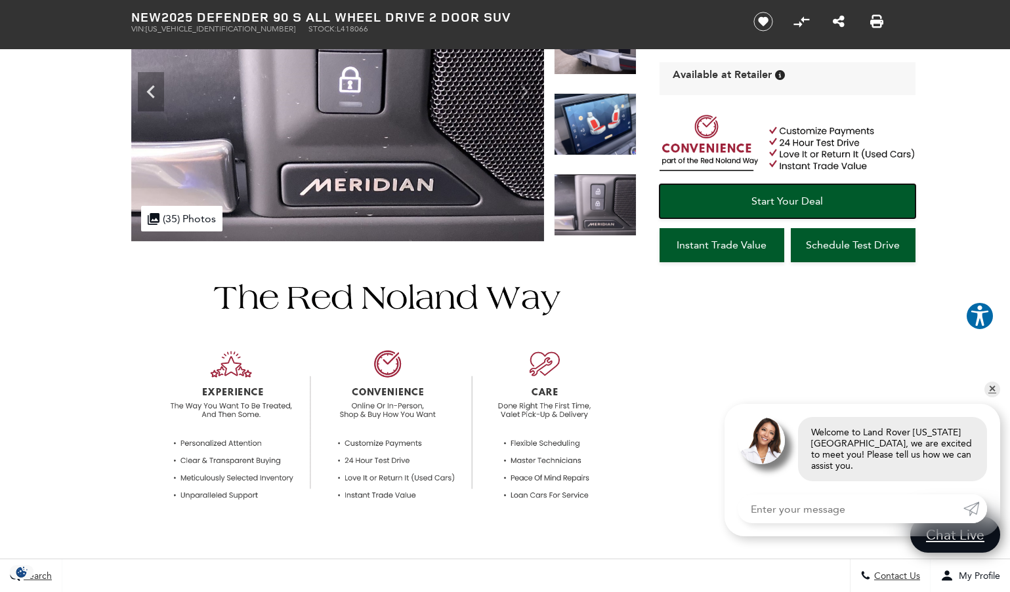
click at [756, 205] on span "Start Your Deal" at bounding box center [787, 201] width 72 height 12
click at [990, 398] on link "✕" at bounding box center [992, 390] width 16 height 16
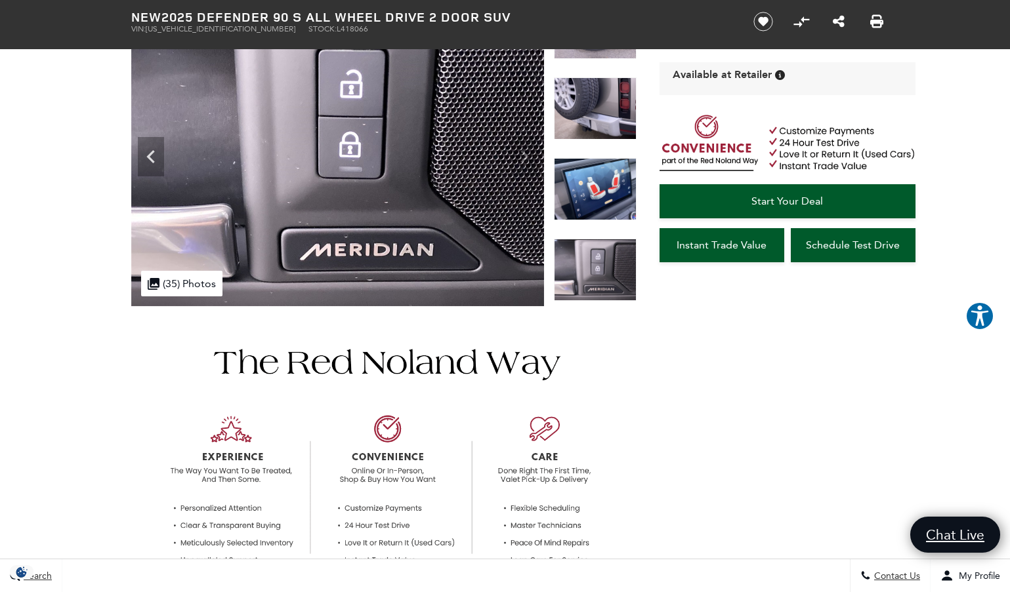
scroll to position [0, 0]
